Goal: Information Seeking & Learning: Learn about a topic

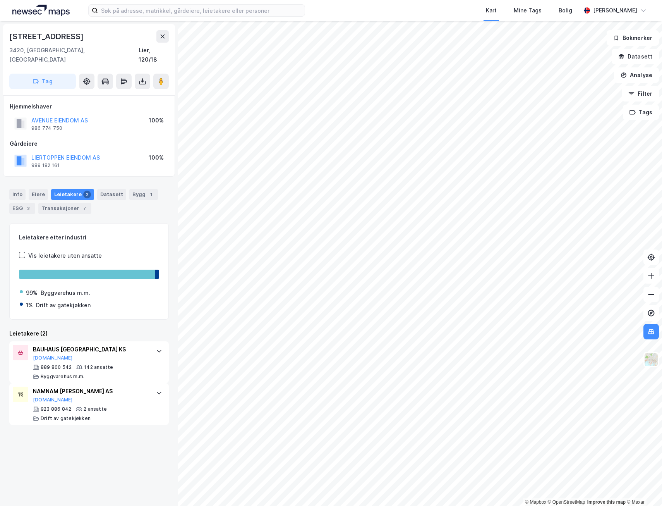
click at [165, 408] on div "© Mapbox © OpenStreetMap Improve this map © Maxar Gjellebekkveien 1 3420, Liers…" at bounding box center [331, 263] width 662 height 485
click at [165, 35] on icon at bounding box center [163, 36] width 6 height 6
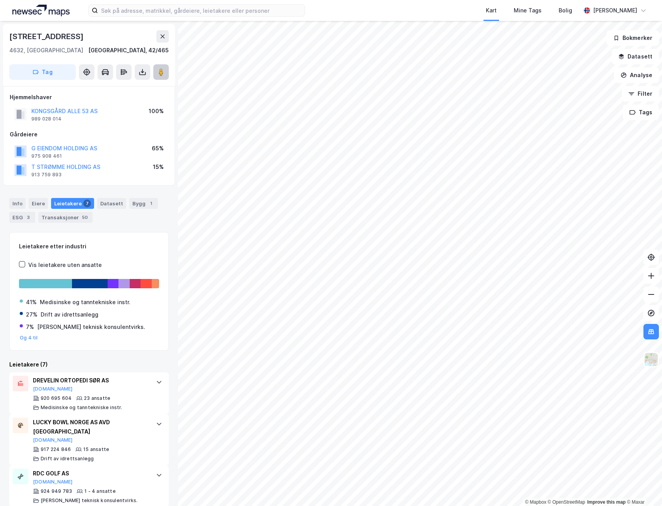
click at [162, 69] on image at bounding box center [161, 72] width 5 height 8
click at [141, 402] on div "© Mapbox © OpenStreetMap Improve this map © Maxar Kongsgård Alle 53 4632, Krist…" at bounding box center [331, 263] width 662 height 485
click at [149, 452] on div "© Mapbox © OpenStreetMap Improve this map © Maxar Kongsgård Alle 53 4632, Krist…" at bounding box center [331, 263] width 662 height 485
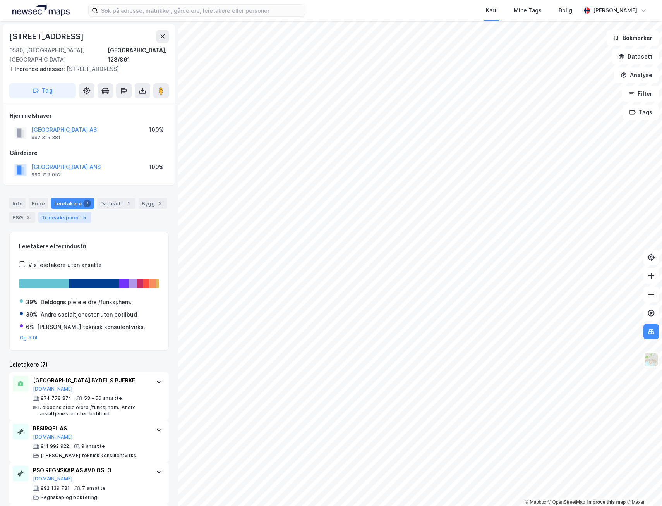
click at [74, 212] on div "Transaksjoner 5" at bounding box center [64, 217] width 53 height 11
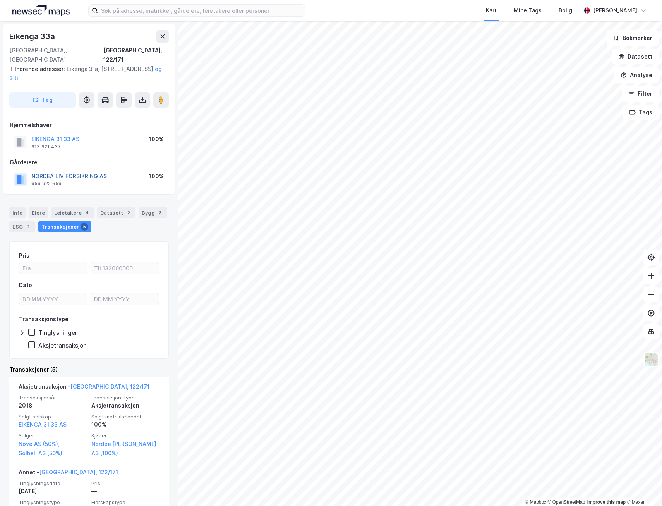
click at [0, 0] on button "NORDEA LIV FORSIKRING AS" at bounding box center [0, 0] width 0 height 0
click at [164, 96] on icon at bounding box center [161, 100] width 8 height 8
click at [486, 3] on div "Kart Mine Tags Bolig Ragnar Mykland © Mapbox © OpenStreetMap Improve this map ©…" at bounding box center [331, 253] width 662 height 506
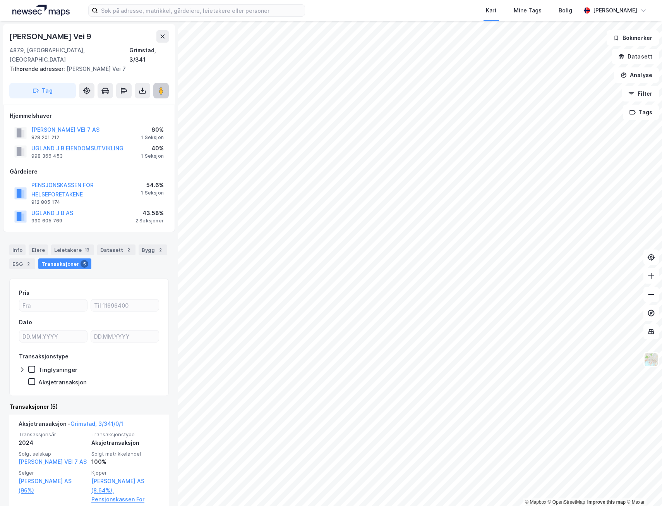
click at [162, 87] on image at bounding box center [161, 91] width 5 height 8
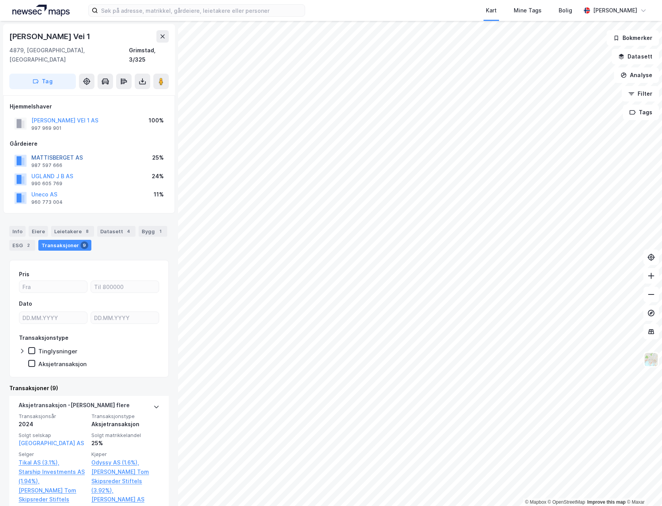
click at [0, 0] on button "MATTISBERGET AS" at bounding box center [0, 0] width 0 height 0
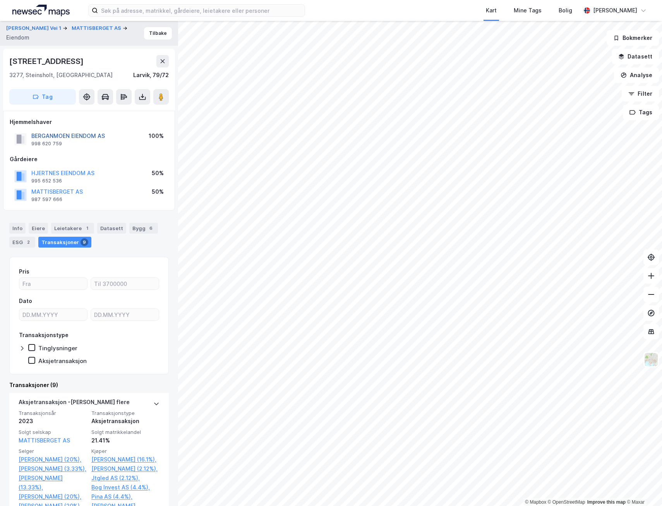
click at [0, 0] on button "BERGANMOEN EIENDOM AS" at bounding box center [0, 0] width 0 height 0
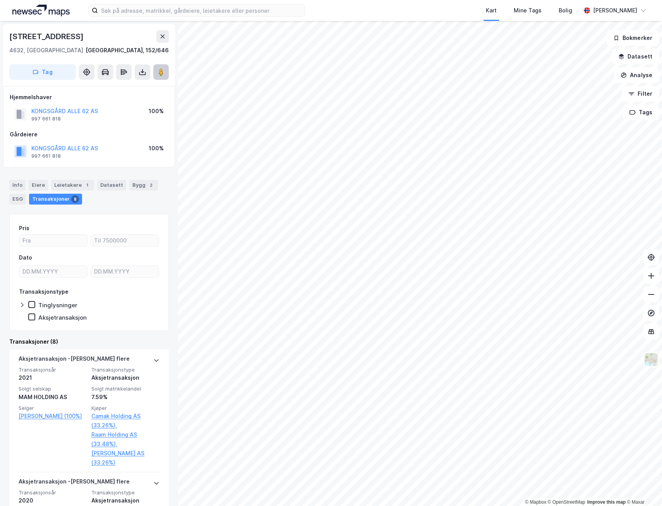
click at [160, 74] on image at bounding box center [161, 72] width 5 height 8
click at [0, 0] on button "KONGSGÅRD ALLE 62 AS" at bounding box center [0, 0] width 0 height 0
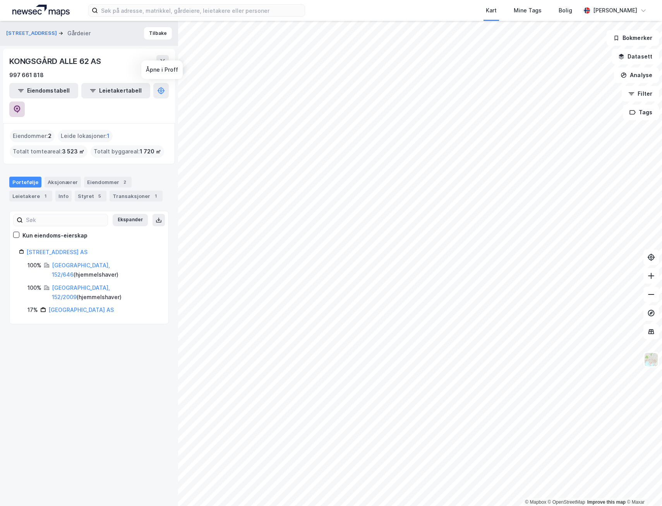
click at [21, 105] on icon at bounding box center [17, 109] width 8 height 8
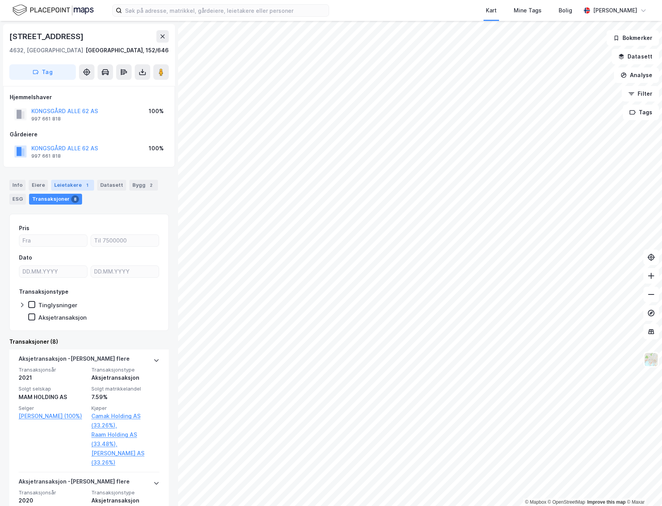
click at [83, 186] on div "1" at bounding box center [87, 185] width 8 height 8
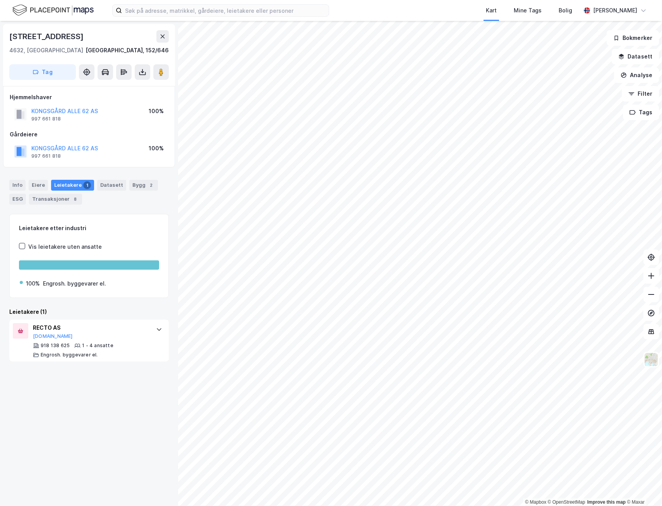
click at [32, 8] on img at bounding box center [52, 10] width 81 height 14
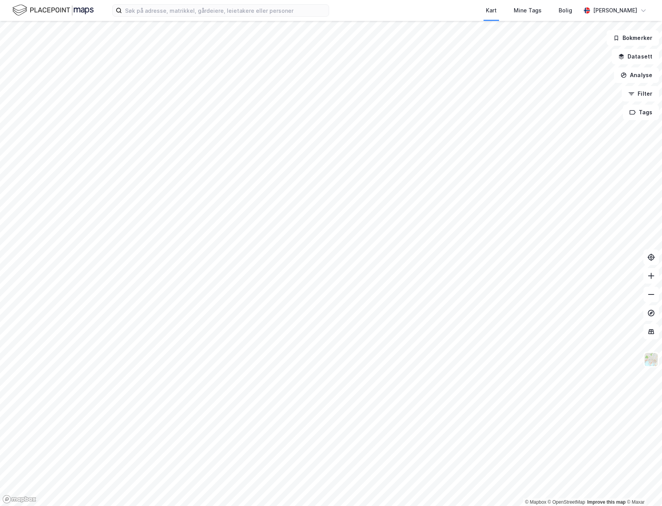
click at [84, 6] on img at bounding box center [52, 10] width 81 height 14
click at [46, 10] on img at bounding box center [52, 10] width 81 height 14
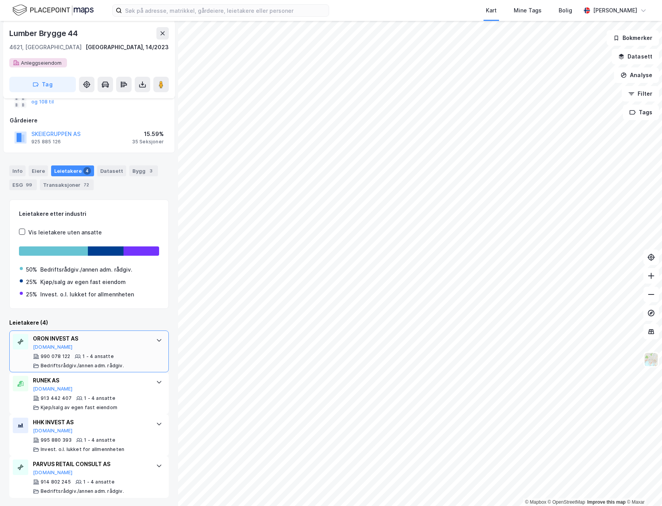
scroll to position [108, 0]
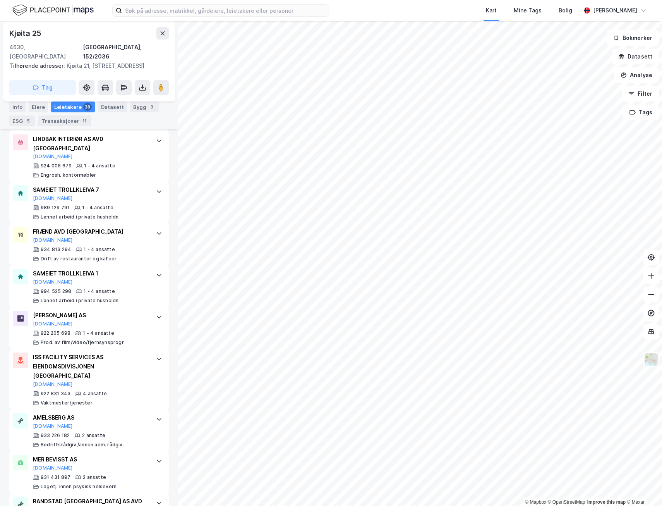
scroll to position [1580, 0]
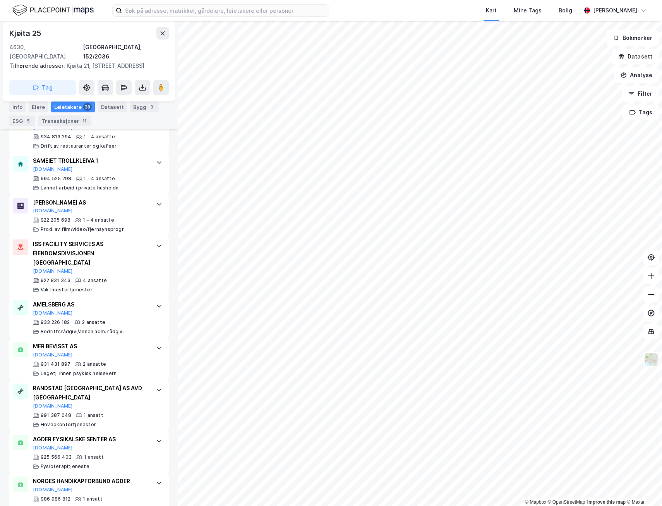
click at [103, 103] on div "Datasett" at bounding box center [112, 106] width 29 height 11
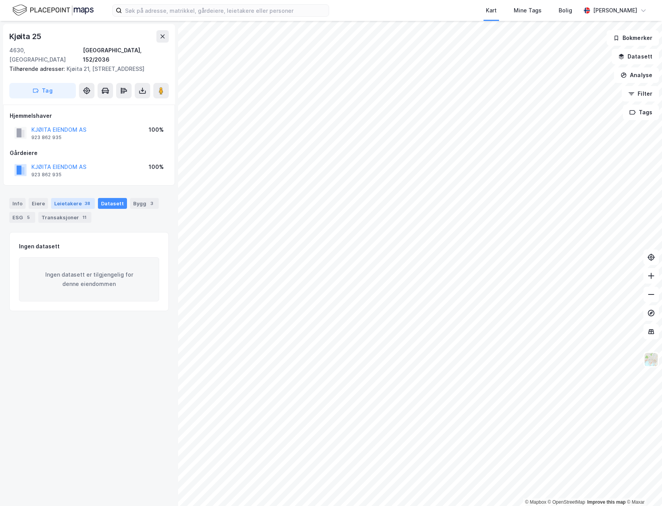
click at [78, 198] on div "Leietakere 38" at bounding box center [73, 203] width 44 height 11
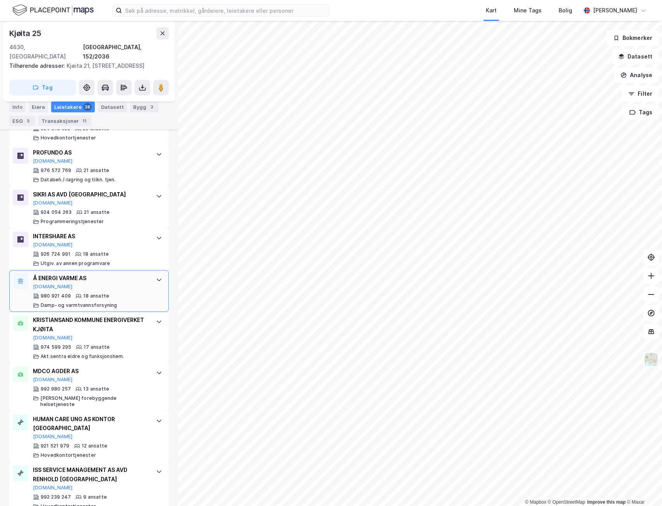
scroll to position [426, 0]
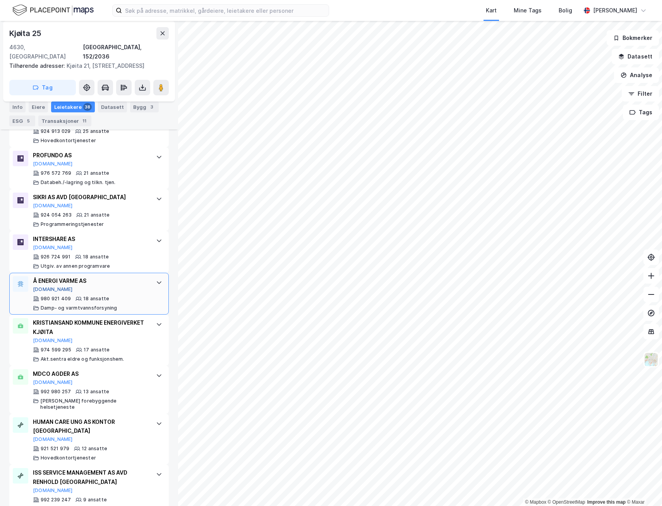
click at [45, 286] on button "[DOMAIN_NAME]" at bounding box center [53, 289] width 40 height 6
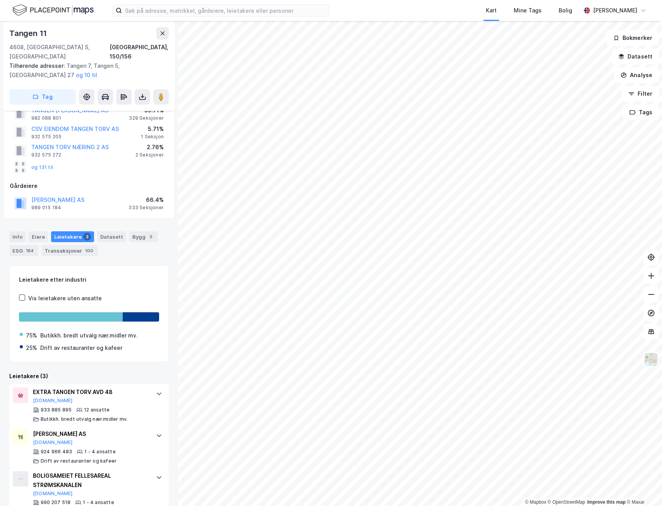
scroll to position [41, 0]
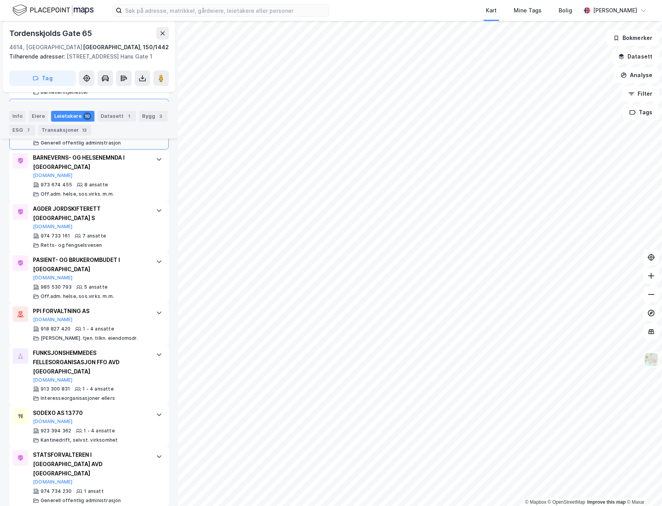
scroll to position [396, 0]
